Goal: Task Accomplishment & Management: Manage account settings

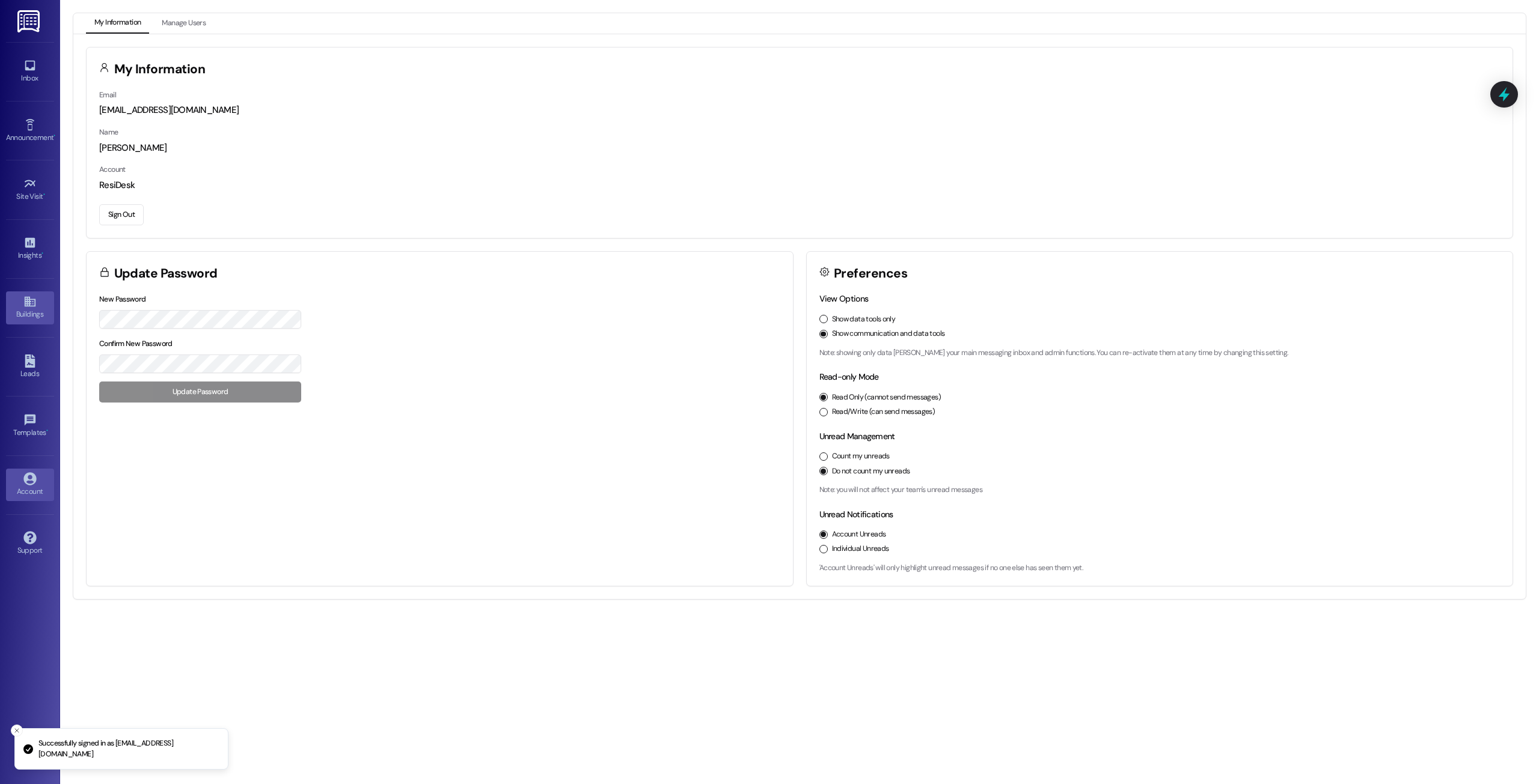
click at [27, 299] on icon at bounding box center [30, 302] width 11 height 10
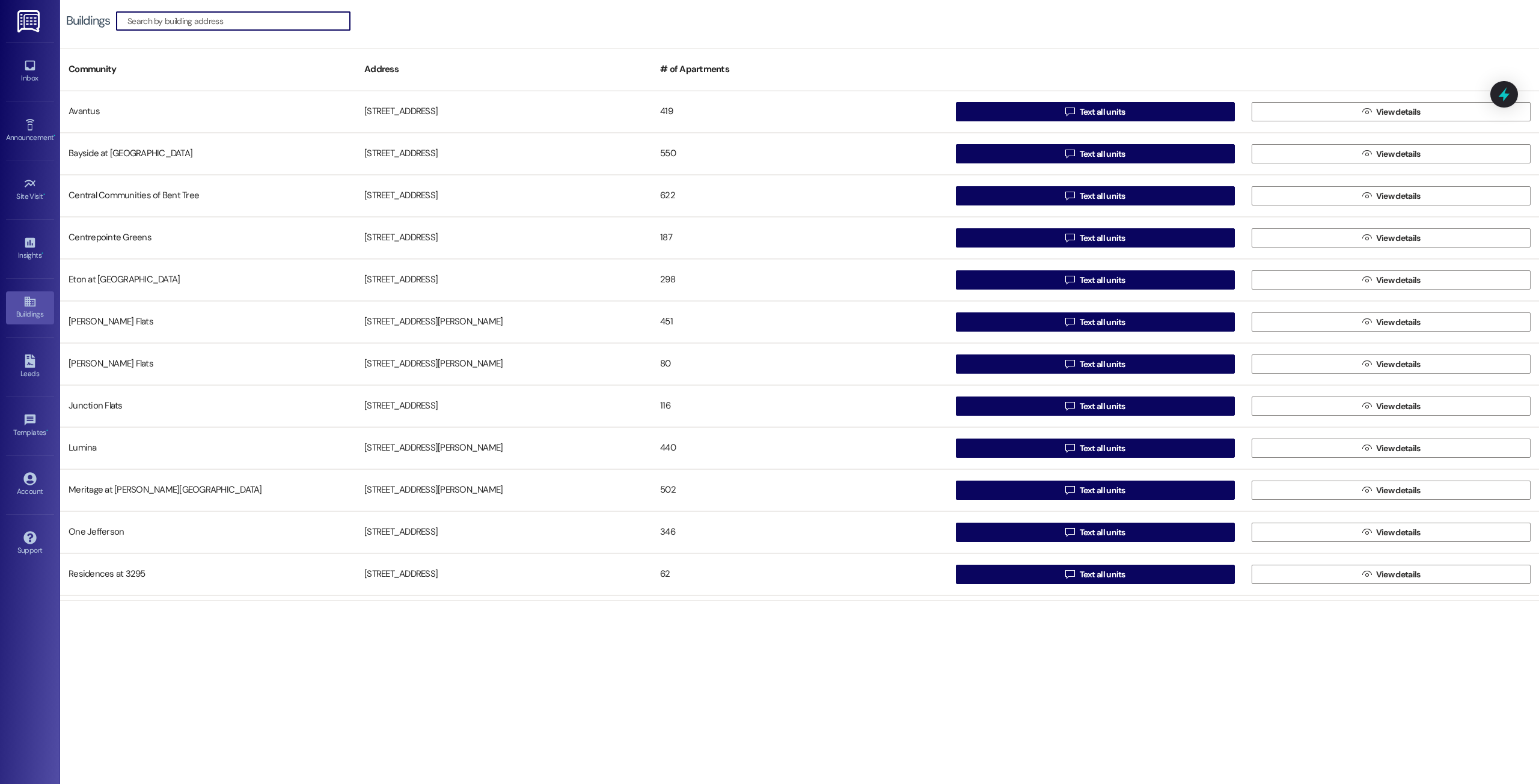
click at [24, 465] on div "Account Go to Account" at bounding box center [30, 485] width 48 height 59
click at [24, 468] on div "Account Go to Account" at bounding box center [30, 485] width 48 height 59
click at [41, 483] on link "Account" at bounding box center [30, 485] width 48 height 32
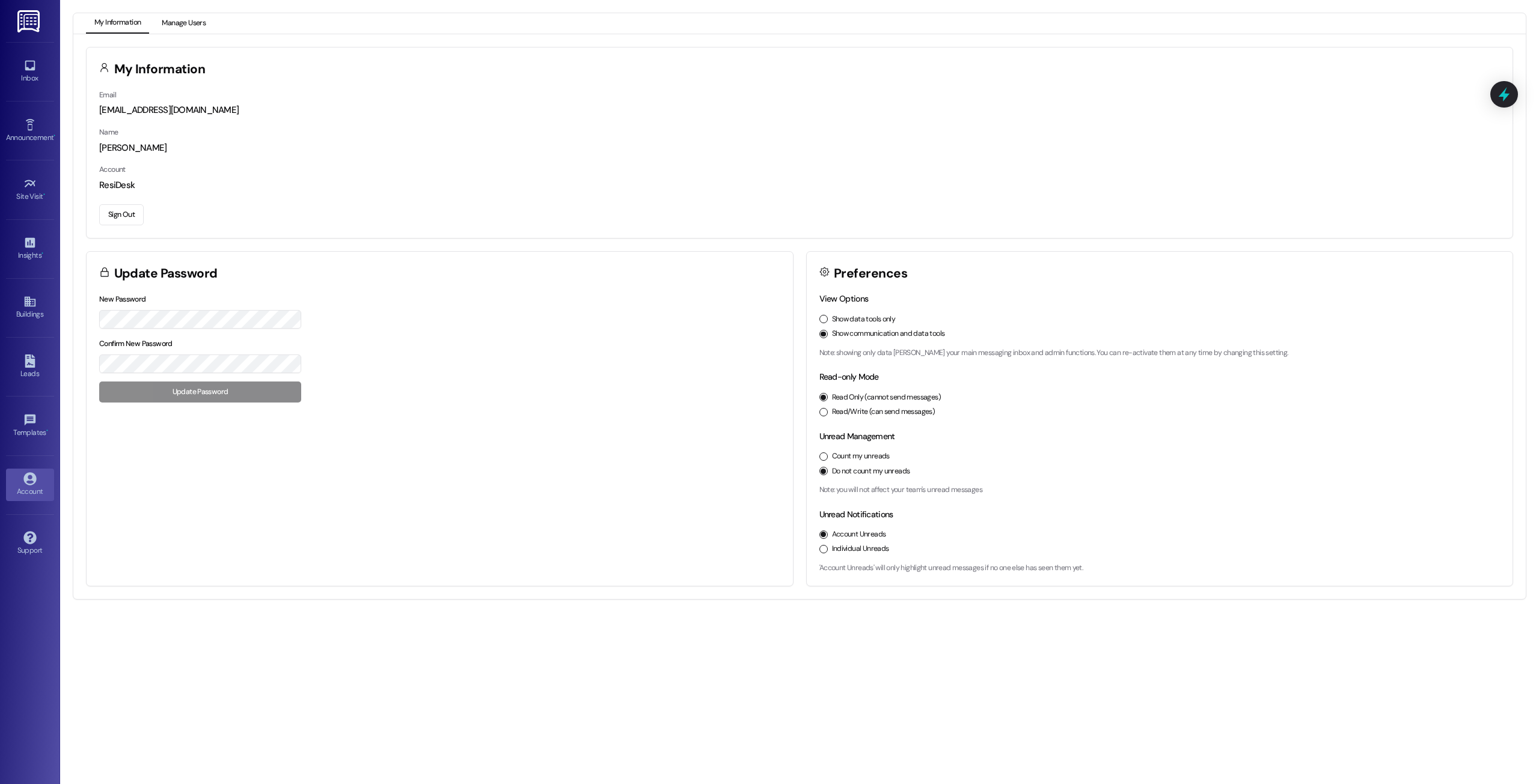
click at [194, 21] on button "Manage Users" at bounding box center [184, 24] width 60 height 21
